Goal: Navigation & Orientation: Find specific page/section

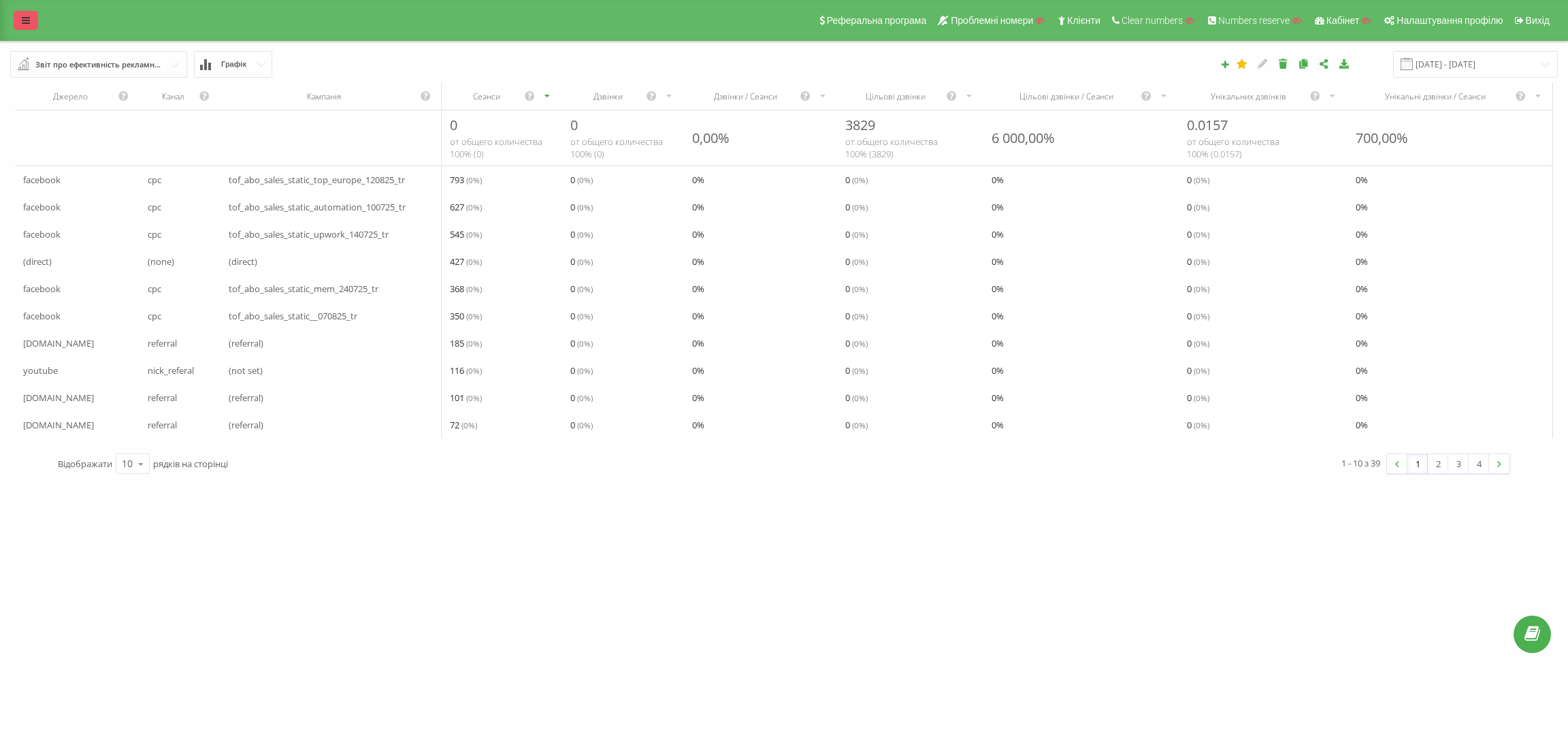
click at [14, 22] on link at bounding box center [26, 20] width 24 height 19
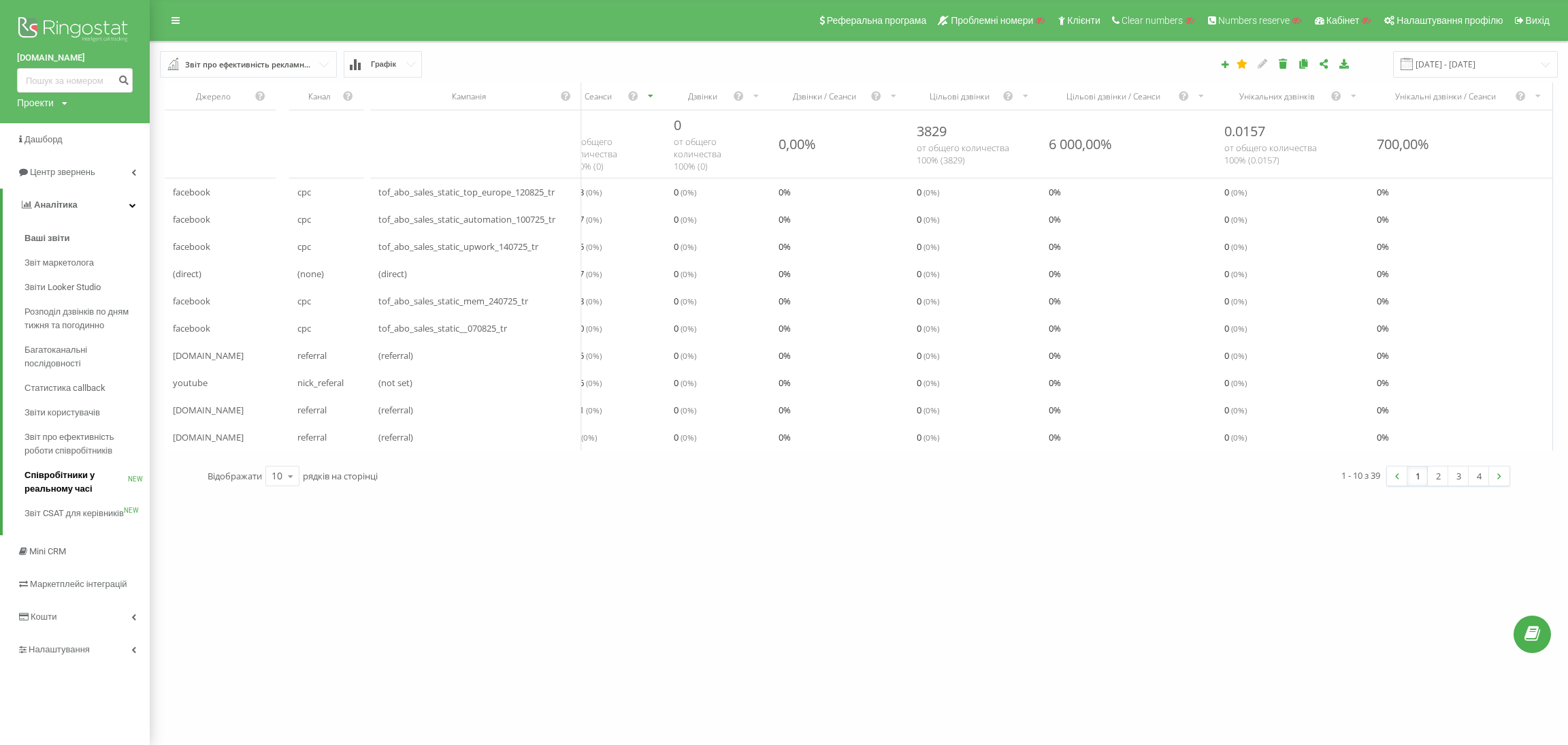
click at [73, 482] on span "Співробітники у реальному часі" at bounding box center [76, 481] width 103 height 27
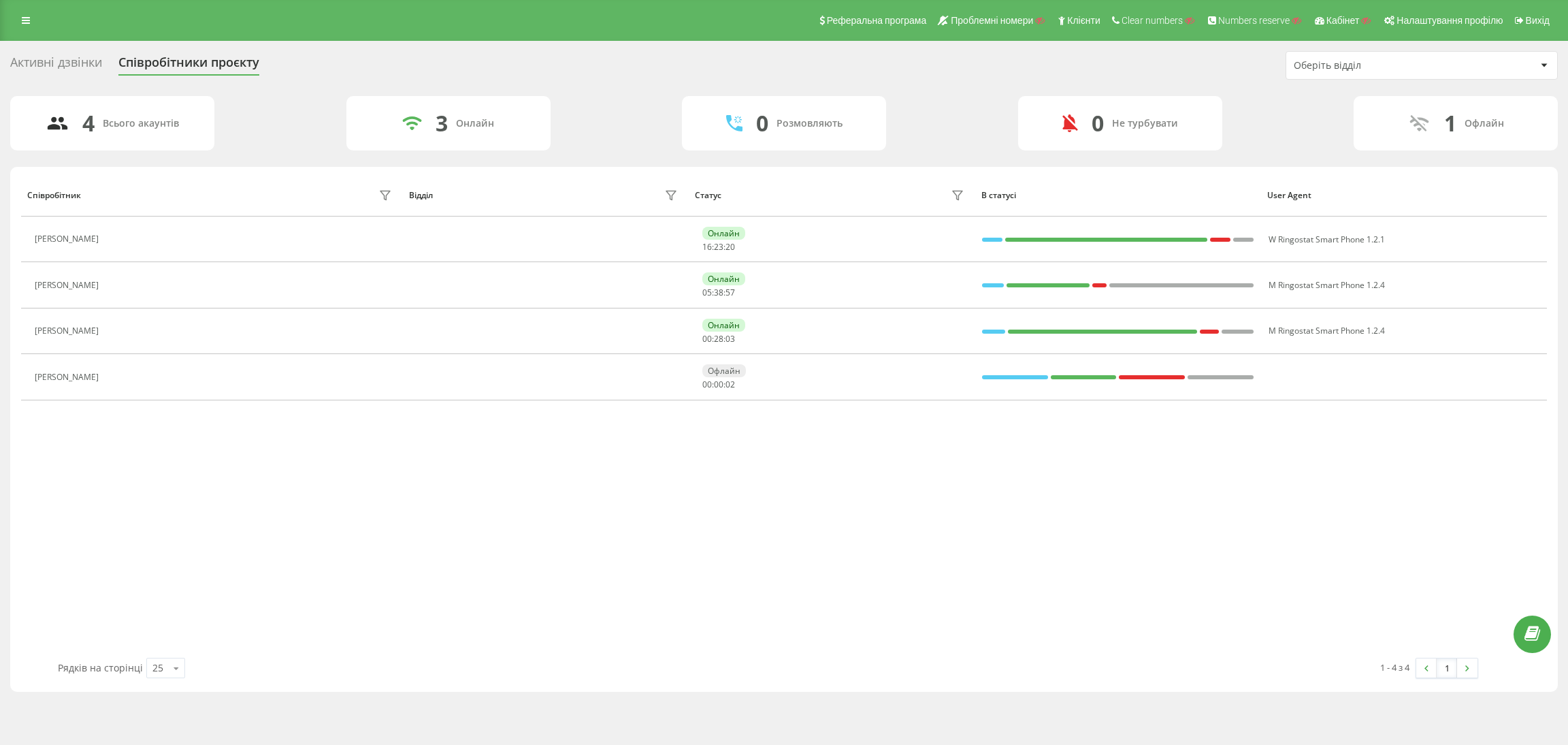
click at [71, 63] on div "Активні дзвінки" at bounding box center [56, 66] width 92 height 21
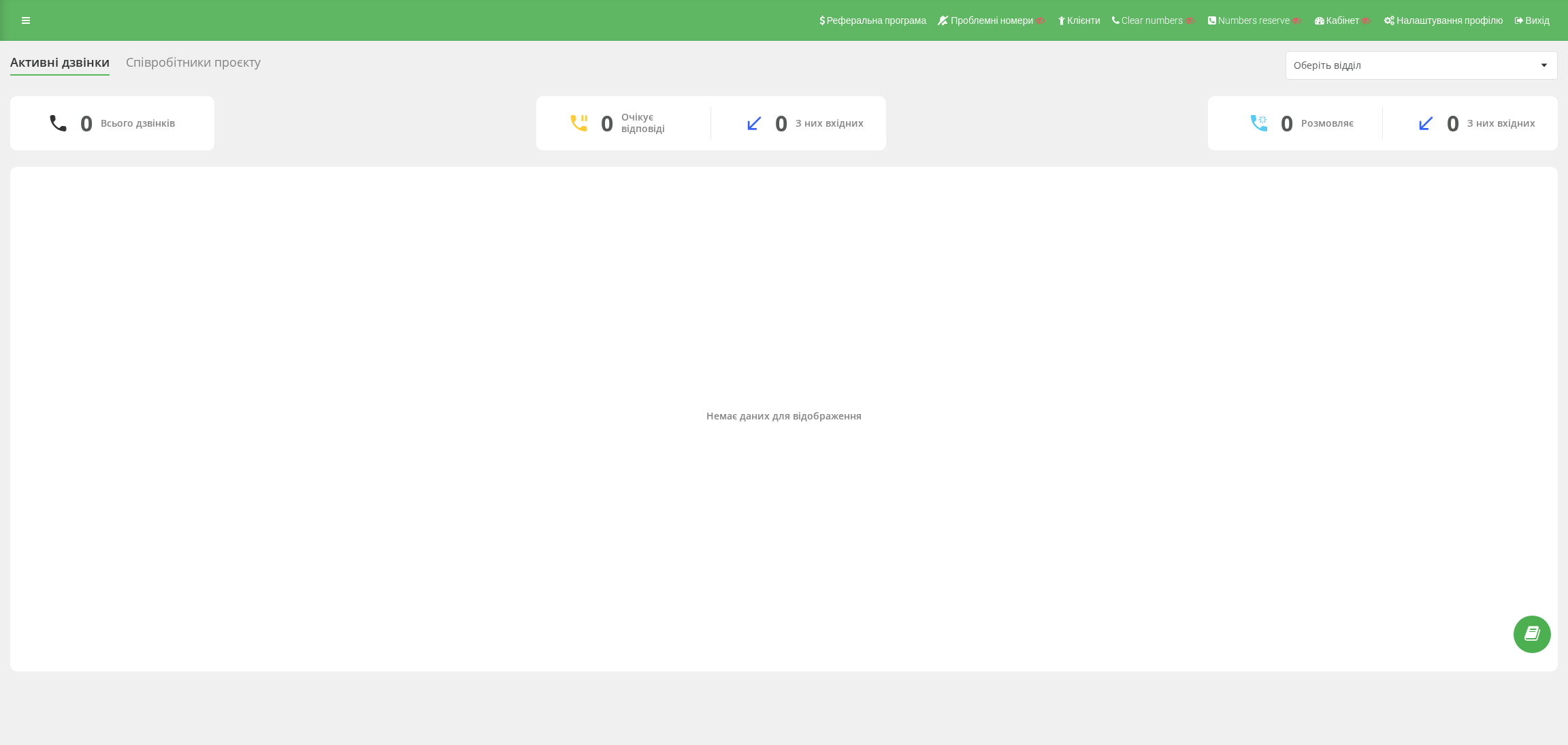
click at [181, 53] on div "Активні дзвінки Співробітники проєкту Оберіть відділ" at bounding box center [784, 65] width 1548 height 29
click at [27, 10] on div "Реферальна програма Проблемні номери Клієнти Clear numbers Numbers reserve Кабі…" at bounding box center [784, 20] width 1568 height 41
click at [24, 16] on icon at bounding box center [26, 20] width 8 height 10
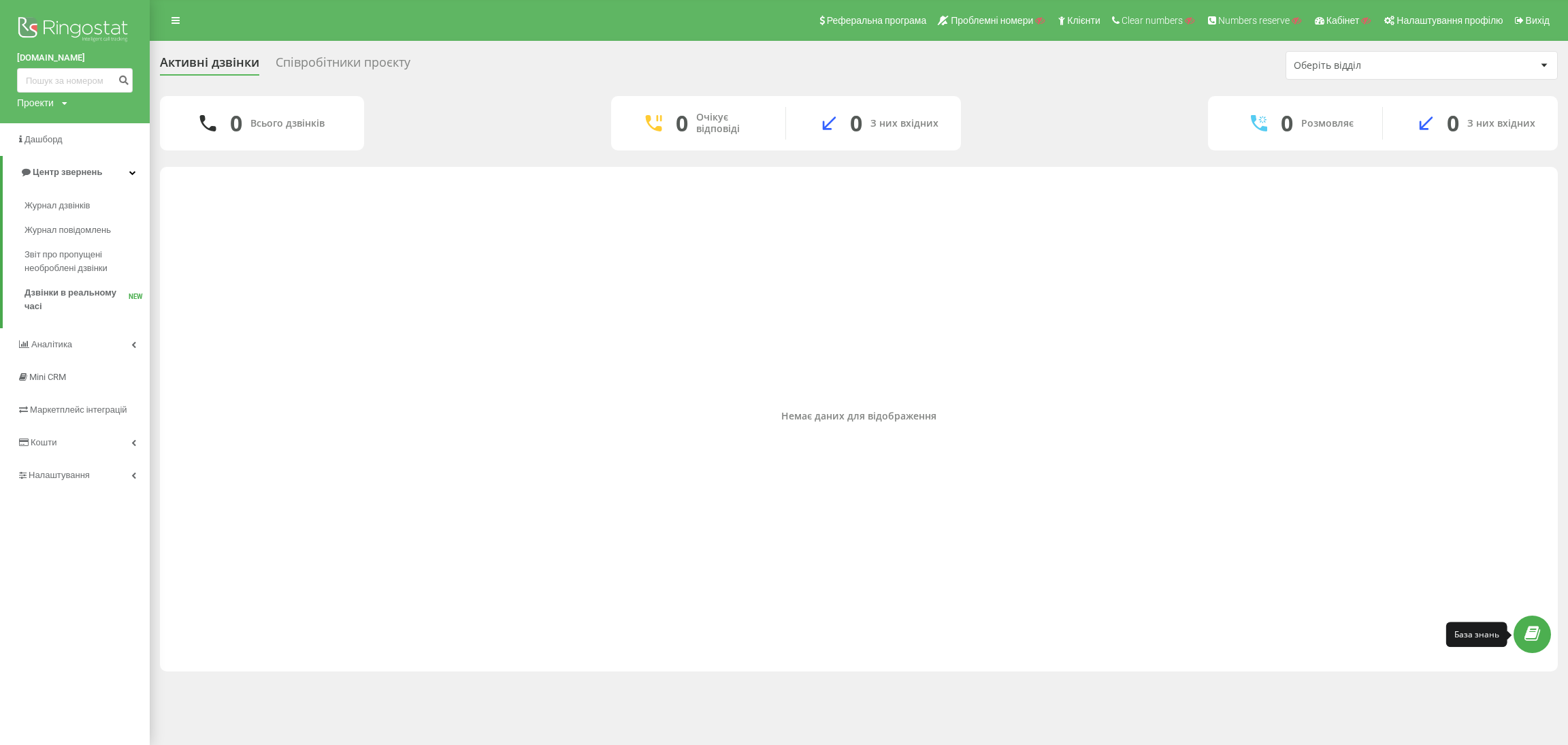
click at [1537, 623] on link at bounding box center [1532, 634] width 38 height 38
